Goal: Check status: Check status

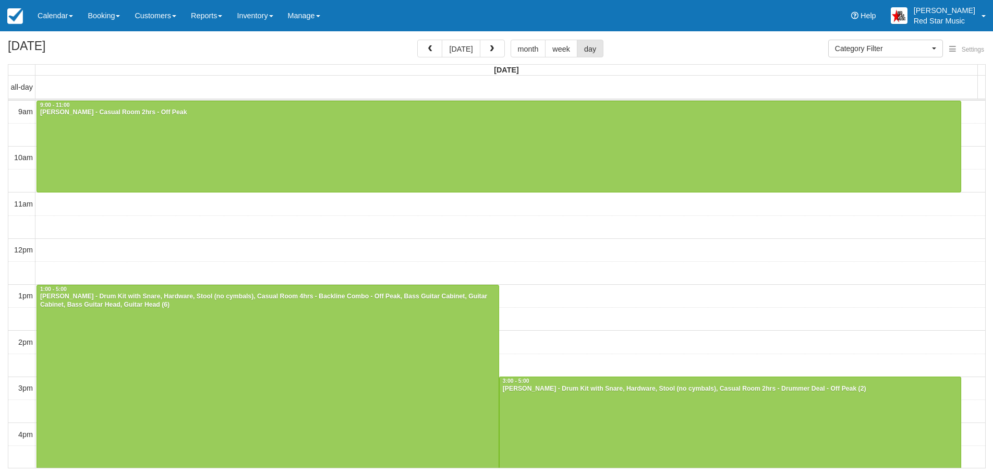
select select
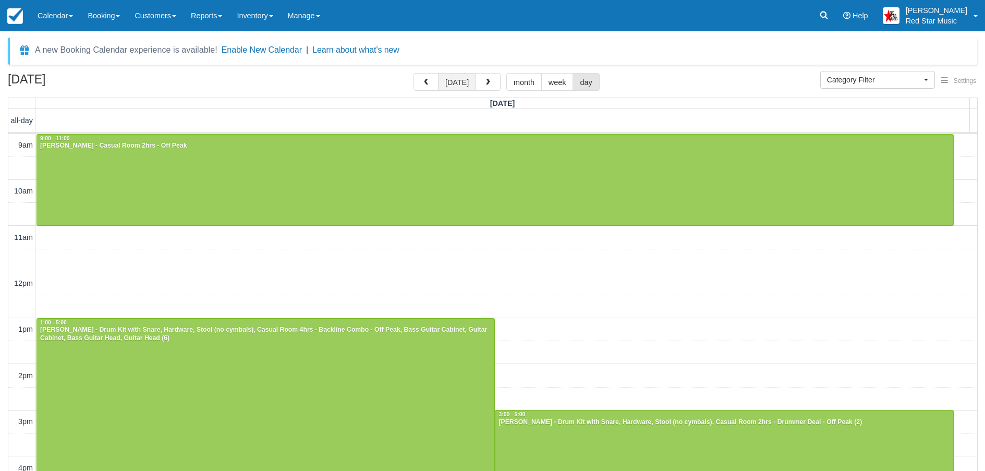
click at [455, 77] on button "[DATE]" at bounding box center [457, 82] width 38 height 18
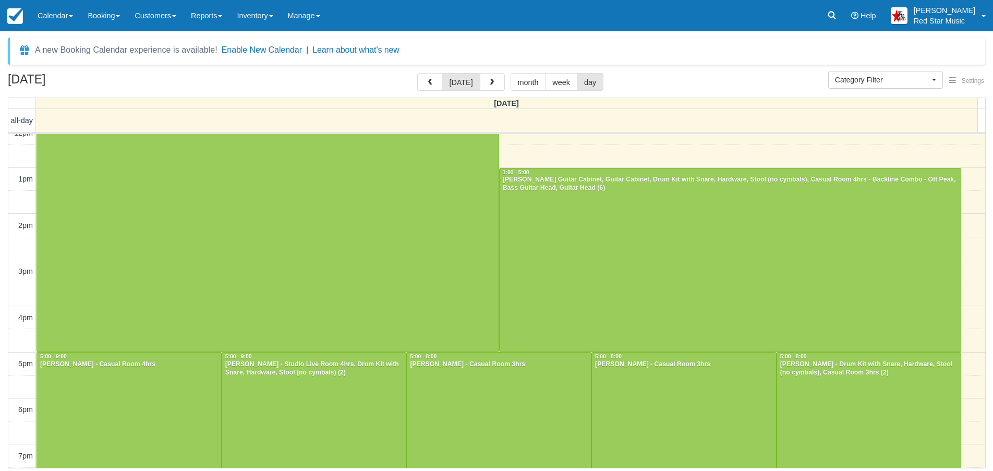
scroll to position [148, 0]
click at [967, 177] on td at bounding box center [510, 181] width 950 height 23
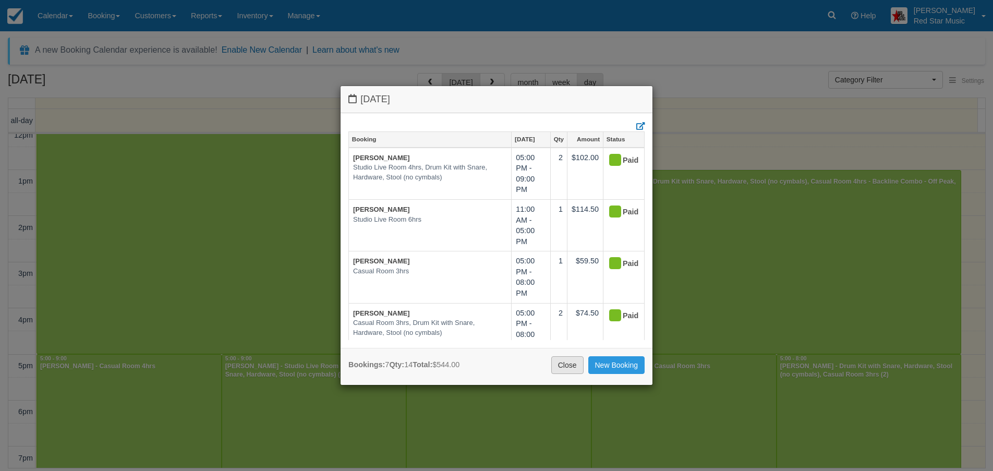
click at [569, 363] on link "Close" at bounding box center [567, 365] width 32 height 18
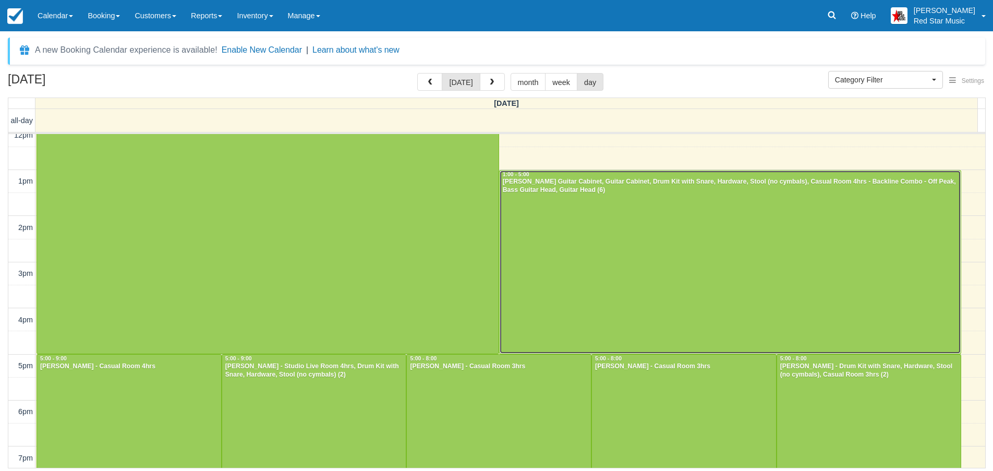
click at [693, 230] on div at bounding box center [731, 263] width 462 height 184
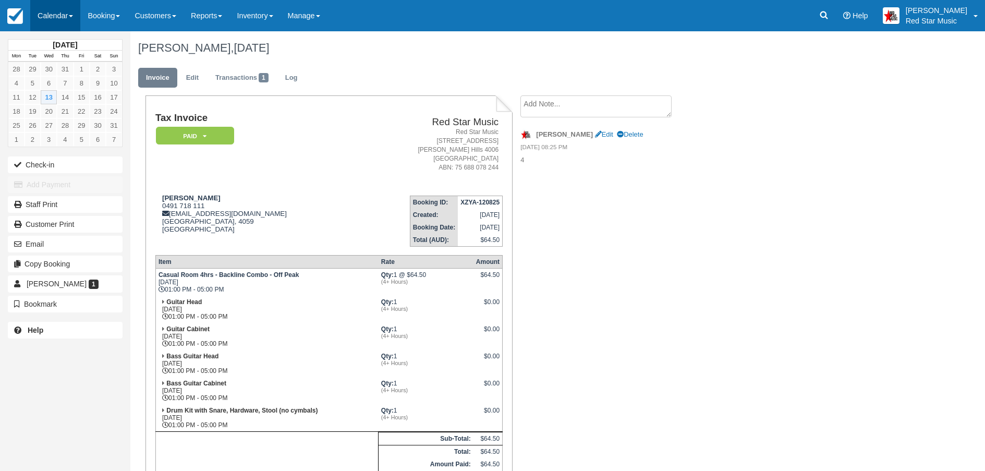
click at [51, 14] on link "Calendar" at bounding box center [55, 15] width 50 height 31
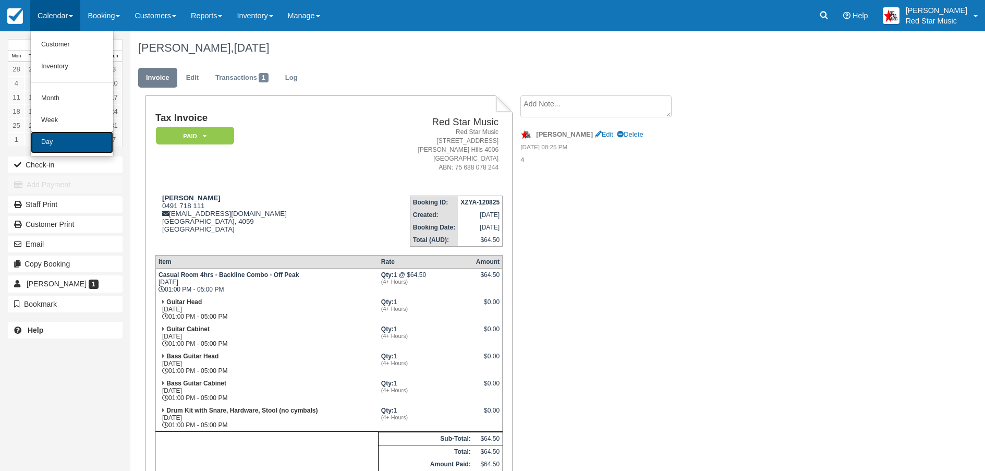
drag, startPoint x: 57, startPoint y: 137, endPoint x: 77, endPoint y: 142, distance: 20.1
click at [57, 136] on link "Day" at bounding box center [72, 142] width 82 height 22
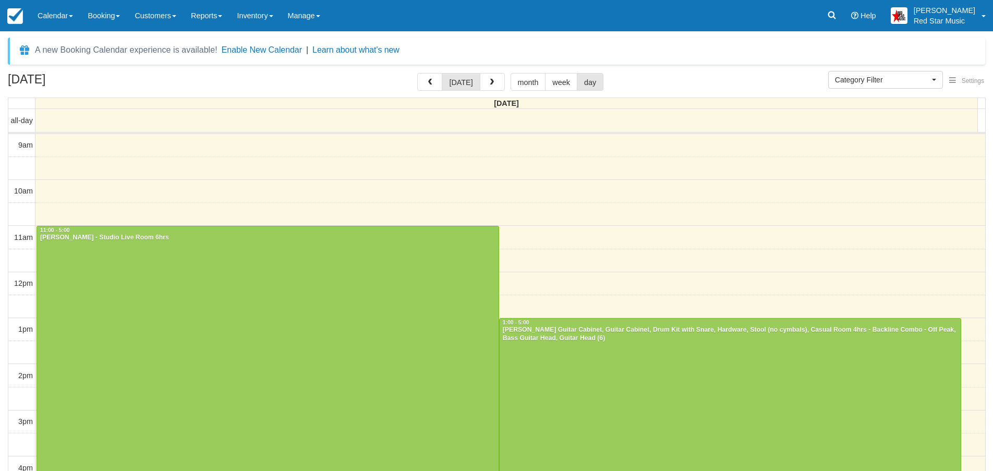
select select
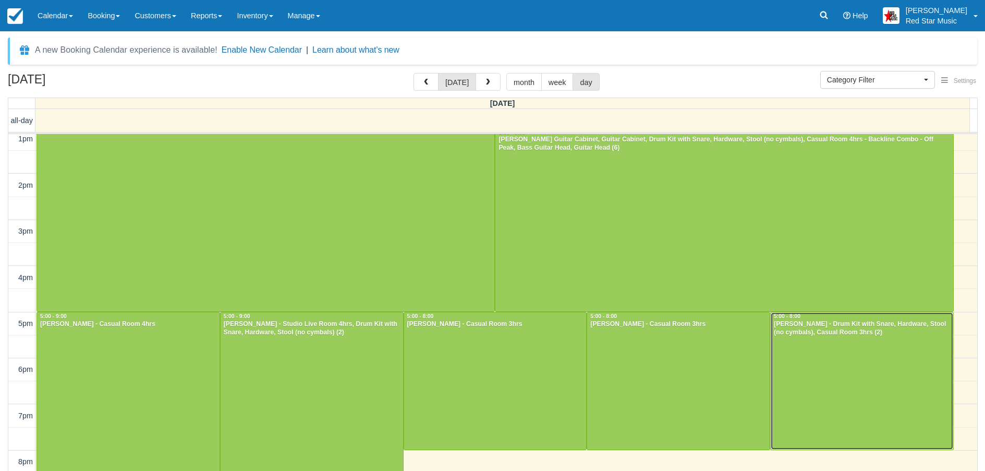
click at [842, 362] on div at bounding box center [862, 380] width 183 height 137
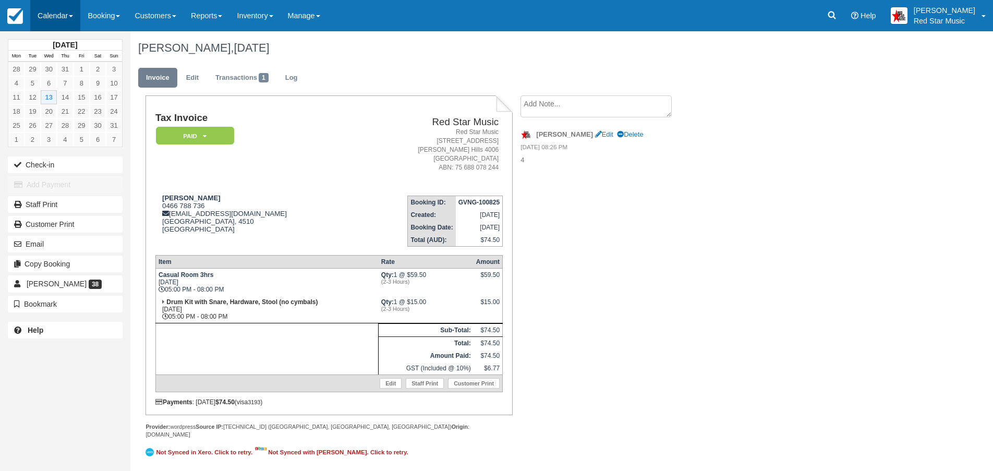
click at [56, 16] on link "Calendar" at bounding box center [55, 15] width 50 height 31
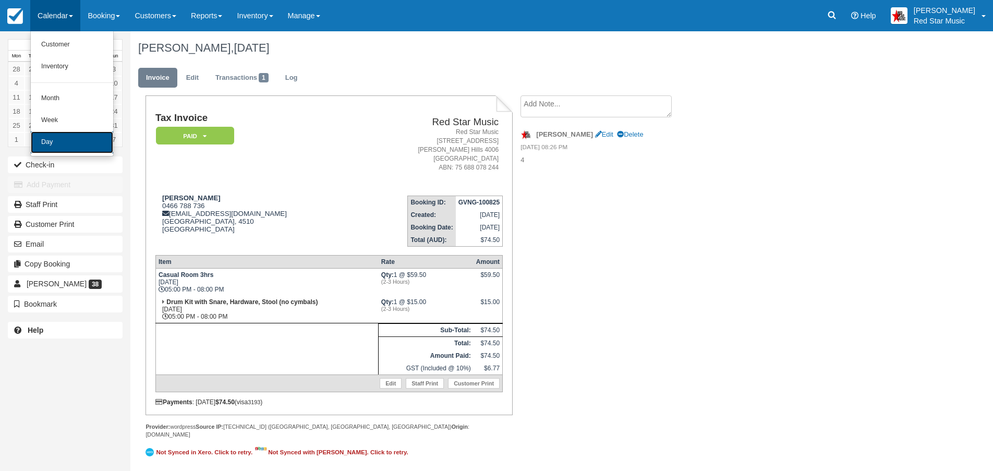
click at [52, 141] on link "Day" at bounding box center [72, 142] width 82 height 22
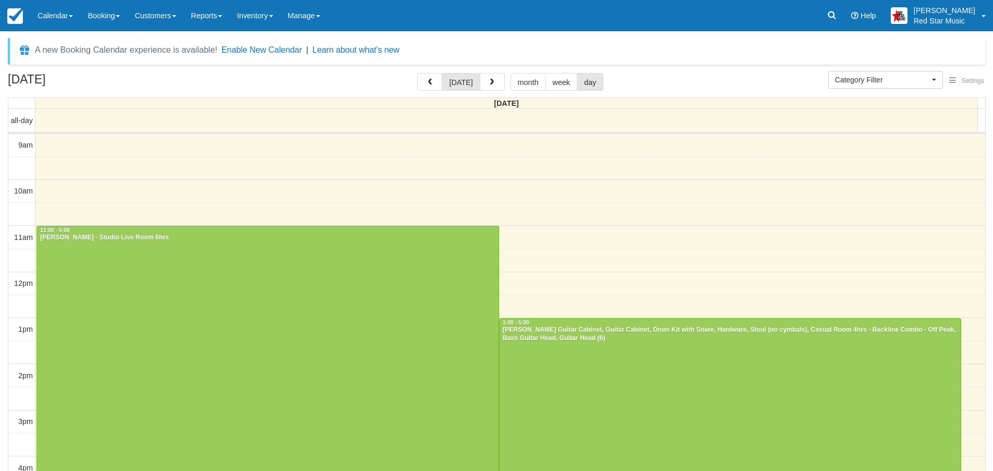
select select
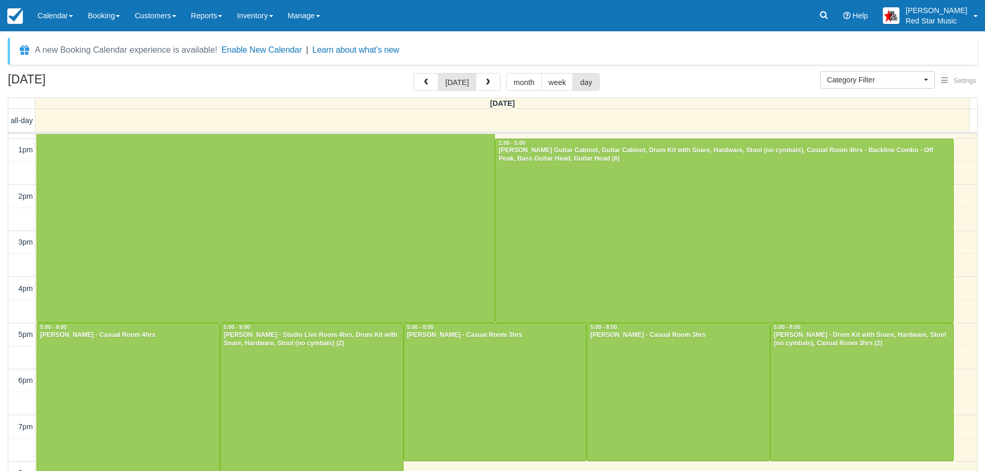
scroll to position [190, 0]
